Goal: Find specific page/section: Find specific page/section

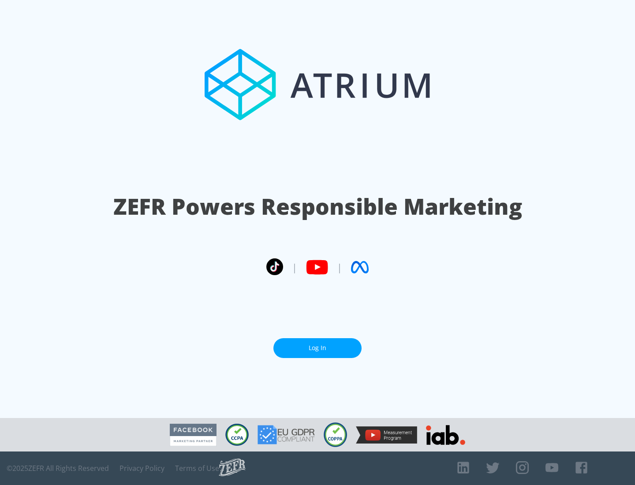
click at [317, 348] on link "Log In" at bounding box center [317, 348] width 88 height 20
